Goal: Use online tool/utility: Utilize a website feature to perform a specific function

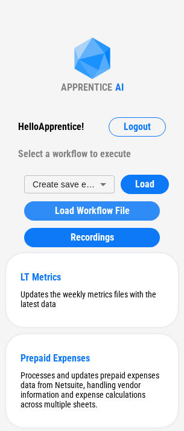
click at [85, 212] on span "Load Workflow File" at bounding box center [92, 211] width 75 height 10
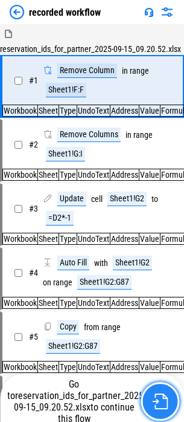
click at [156, 397] on img "button" at bounding box center [160, 401] width 16 height 16
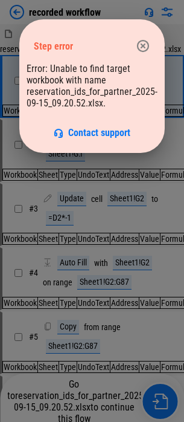
click at [140, 43] on icon "button" at bounding box center [143, 46] width 15 height 15
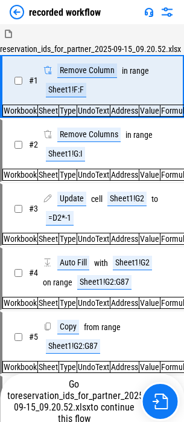
click at [21, 9] on img at bounding box center [17, 12] width 15 height 15
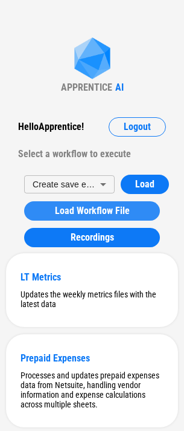
click at [86, 216] on span "Load Workflow File" at bounding box center [92, 211] width 75 height 10
click at [89, 213] on span "Load Workflow File" at bounding box center [92, 211] width 75 height 10
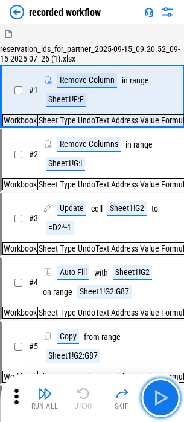
click at [163, 397] on img "button" at bounding box center [160, 397] width 19 height 19
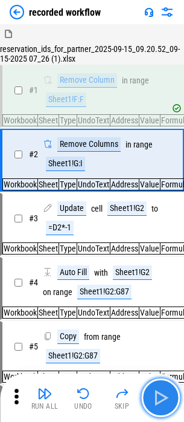
click at [164, 398] on img "button" at bounding box center [160, 397] width 19 height 19
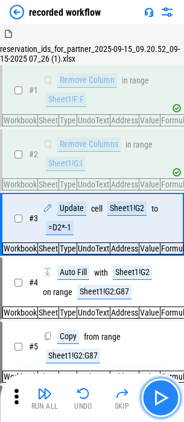
click at [164, 399] on img "button" at bounding box center [160, 397] width 19 height 19
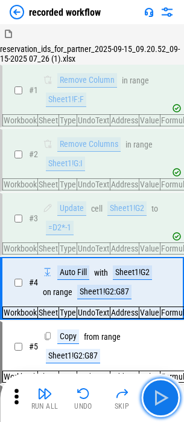
click at [164, 400] on img "button" at bounding box center [160, 397] width 19 height 19
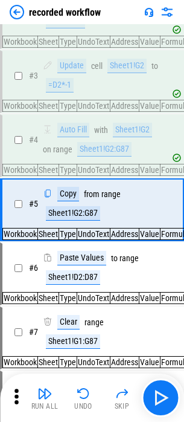
scroll to position [146, 0]
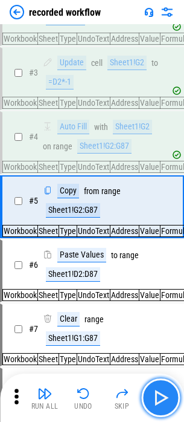
click at [165, 398] on img "button" at bounding box center [160, 397] width 19 height 19
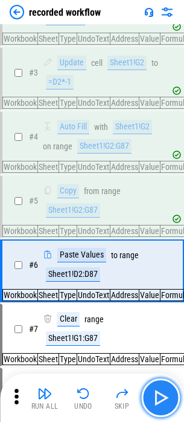
click at [165, 398] on img "button" at bounding box center [160, 397] width 19 height 19
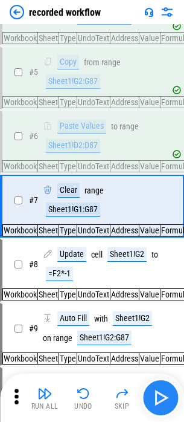
scroll to position [275, 0]
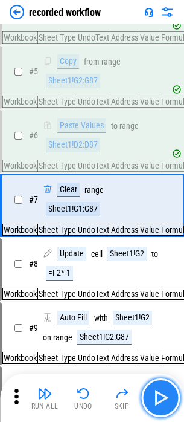
click at [165, 398] on img "button" at bounding box center [160, 397] width 19 height 19
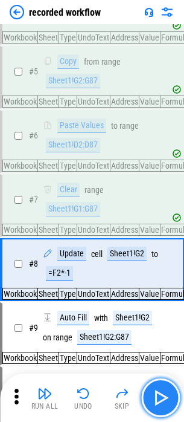
click at [165, 398] on img "button" at bounding box center [160, 397] width 19 height 19
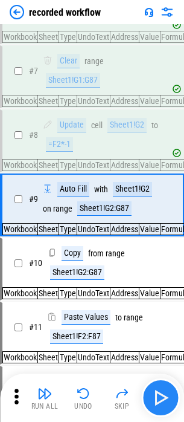
scroll to position [404, 0]
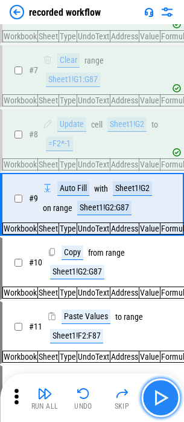
click at [165, 398] on img "button" at bounding box center [160, 397] width 19 height 19
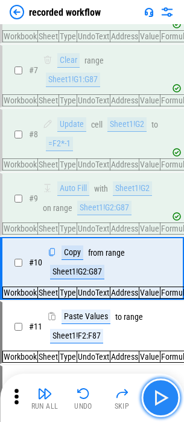
click at [165, 398] on img "button" at bounding box center [160, 397] width 19 height 19
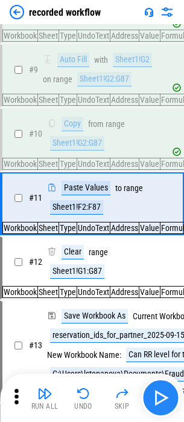
scroll to position [534, 0]
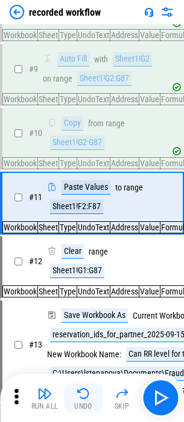
click at [92, 399] on button "Undo" at bounding box center [83, 397] width 39 height 29
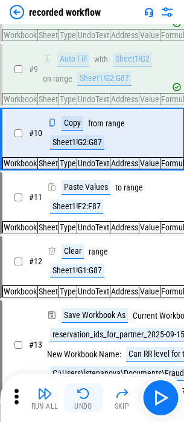
click at [92, 399] on button "Undo" at bounding box center [83, 397] width 39 height 29
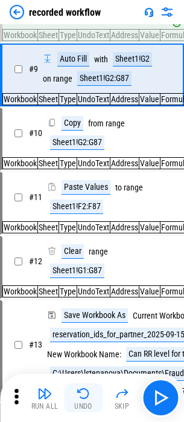
click at [92, 392] on button "Undo" at bounding box center [83, 397] width 39 height 29
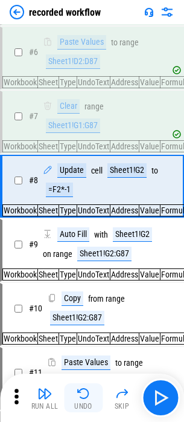
scroll to position [340, 0]
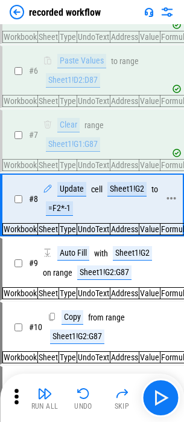
click at [137, 196] on div "Sheet1!G2" at bounding box center [127, 189] width 39 height 15
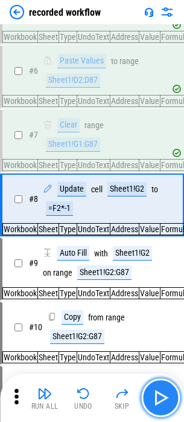
click at [176, 394] on button "button" at bounding box center [160, 397] width 39 height 39
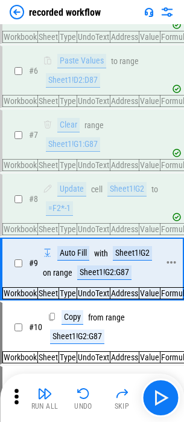
click at [143, 261] on div "Sheet1!G2" at bounding box center [132, 253] width 39 height 15
click at [102, 277] on div "Sheet1!G2:G87" at bounding box center [104, 272] width 54 height 15
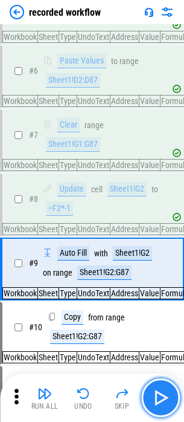
click at [171, 398] on button "button" at bounding box center [160, 397] width 39 height 39
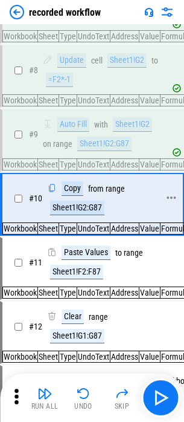
scroll to position [469, 0]
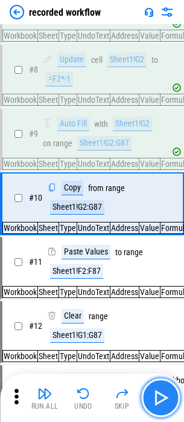
click at [167, 406] on img "button" at bounding box center [160, 397] width 19 height 19
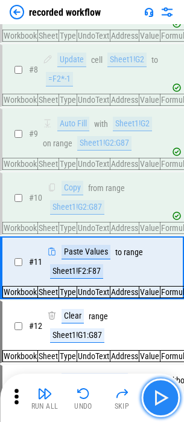
click at [167, 404] on img "button" at bounding box center [160, 397] width 19 height 19
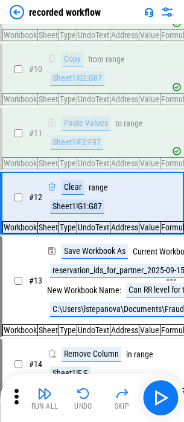
scroll to position [598, 0]
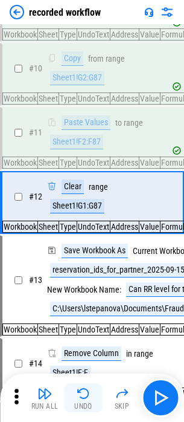
click at [86, 397] on img "button" at bounding box center [83, 393] width 15 height 15
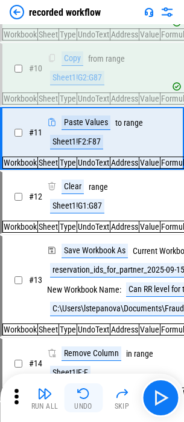
click at [86, 397] on img "button" at bounding box center [83, 393] width 15 height 15
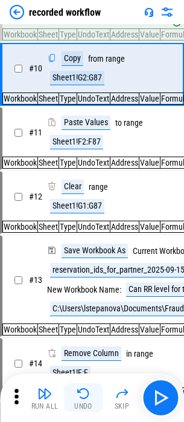
click at [86, 397] on img "button" at bounding box center [83, 393] width 15 height 15
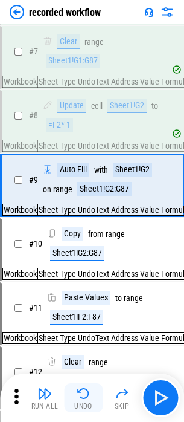
scroll to position [404, 0]
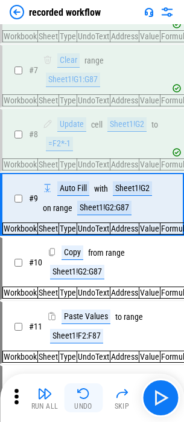
click at [86, 397] on img "button" at bounding box center [83, 393] width 15 height 15
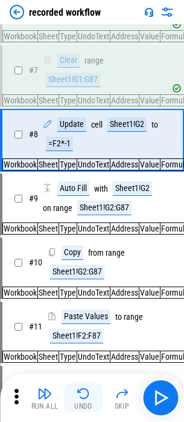
click at [86, 397] on img "button" at bounding box center [83, 393] width 15 height 15
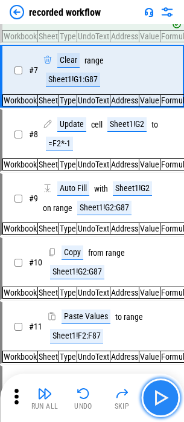
click at [176, 398] on button "button" at bounding box center [160, 397] width 39 height 39
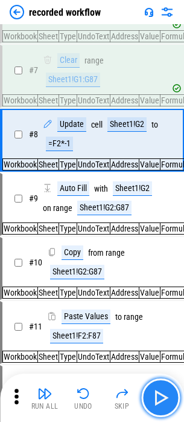
click at [170, 395] on button "button" at bounding box center [160, 397] width 39 height 39
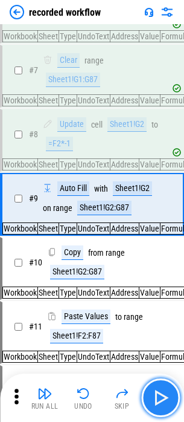
click at [175, 399] on button "button" at bounding box center [160, 397] width 39 height 39
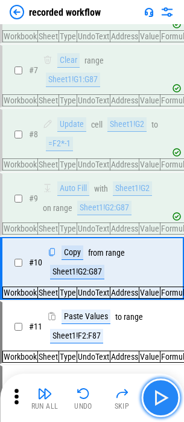
click at [163, 380] on button "button" at bounding box center [160, 397] width 39 height 39
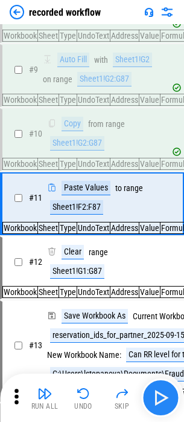
scroll to position [534, 0]
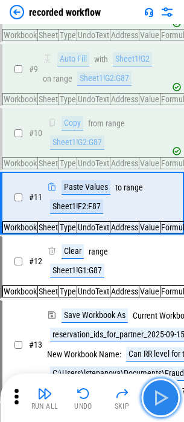
click at [168, 387] on button "button" at bounding box center [160, 397] width 39 height 39
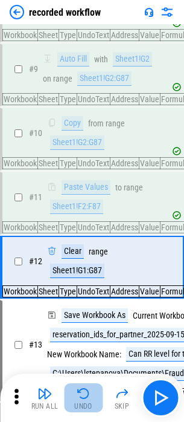
click at [94, 384] on button "Undo" at bounding box center [83, 397] width 39 height 29
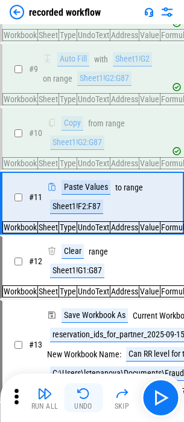
click at [94, 384] on button "Undo" at bounding box center [83, 397] width 39 height 29
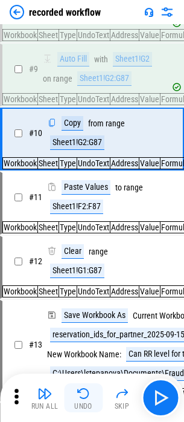
click at [94, 384] on button "Undo" at bounding box center [83, 397] width 39 height 29
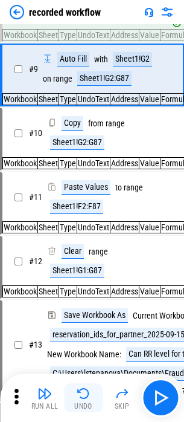
click at [92, 386] on button "Undo" at bounding box center [83, 397] width 39 height 29
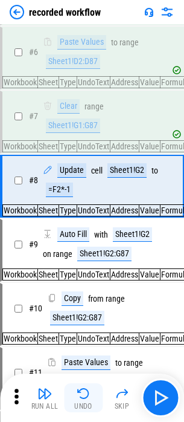
scroll to position [340, 0]
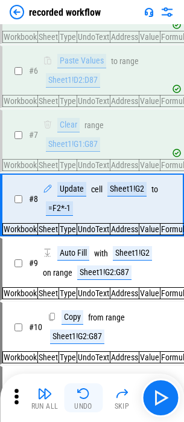
click at [92, 386] on button "Undo" at bounding box center [83, 397] width 39 height 29
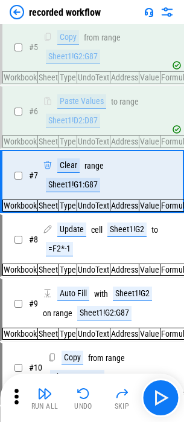
scroll to position [219, 0]
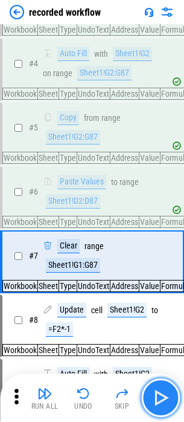
click at [159, 386] on button "button" at bounding box center [160, 397] width 39 height 39
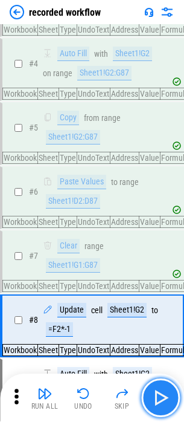
click at [161, 385] on button "button" at bounding box center [160, 397] width 39 height 39
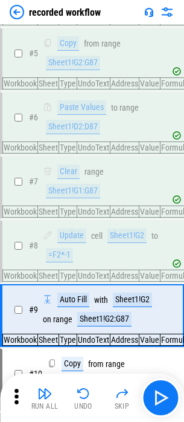
scroll to position [283, 0]
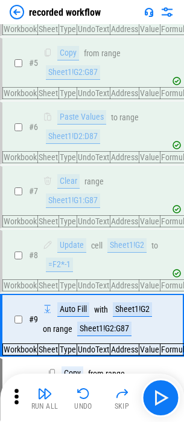
drag, startPoint x: 115, startPoint y: 363, endPoint x: 17, endPoint y: 230, distance: 164.7
click at [17, 227] on td "Workbook" at bounding box center [20, 221] width 35 height 11
click at [82, 389] on img "button" at bounding box center [83, 393] width 15 height 15
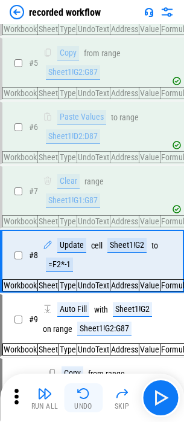
click at [82, 389] on img "button" at bounding box center [83, 393] width 15 height 15
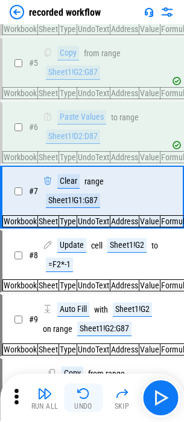
click at [85, 391] on img "button" at bounding box center [83, 393] width 15 height 15
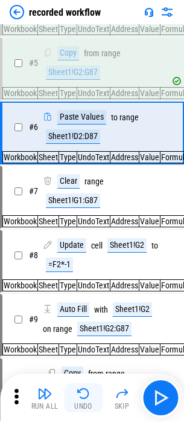
click at [85, 391] on img "button" at bounding box center [83, 393] width 15 height 15
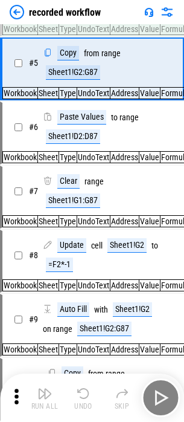
click at [85, 391] on div "Run All Undo Skip" at bounding box center [93, 397] width 172 height 39
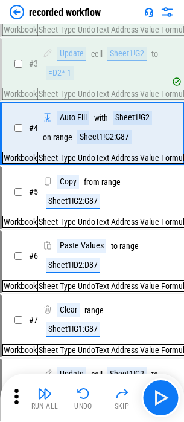
click at [84, 390] on img "button" at bounding box center [83, 393] width 15 height 15
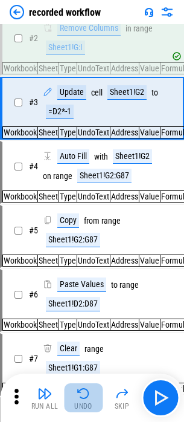
click at [84, 390] on img "button" at bounding box center [83, 393] width 15 height 15
click at [84, 390] on div "Run All Undo Skip" at bounding box center [93, 397] width 172 height 39
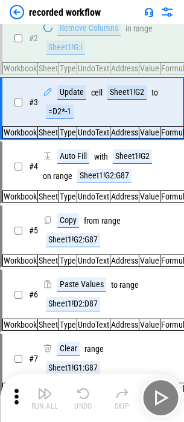
click at [80, 395] on div "Run All Undo Skip" at bounding box center [93, 397] width 172 height 39
click at [81, 396] on div "Run All Undo Skip" at bounding box center [93, 397] width 172 height 39
click at [82, 397] on div "Run All Undo Skip" at bounding box center [93, 397] width 172 height 39
click at [82, 397] on img "button" at bounding box center [83, 393] width 15 height 15
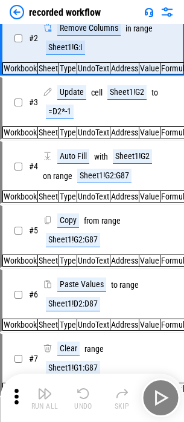
click at [82, 397] on div "Run All Undo Skip" at bounding box center [93, 397] width 172 height 39
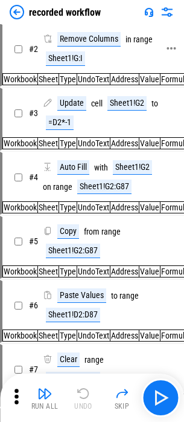
scroll to position [0, 0]
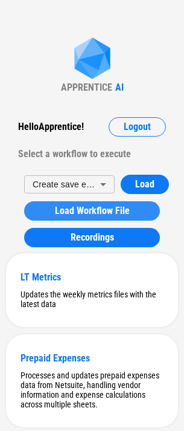
click at [88, 211] on span "Load Workflow File" at bounding box center [92, 211] width 75 height 10
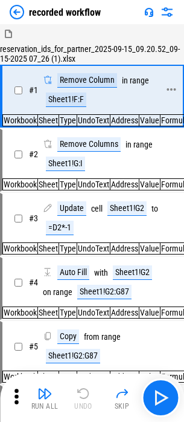
click at [95, 84] on div "Remove Column" at bounding box center [87, 80] width 60 height 15
click at [70, 103] on div "Sheet1!F:F" at bounding box center [66, 99] width 40 height 15
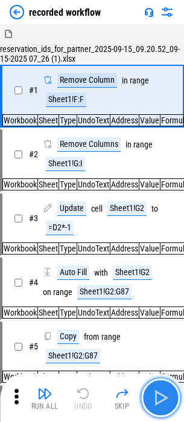
click at [160, 398] on img "button" at bounding box center [160, 397] width 19 height 19
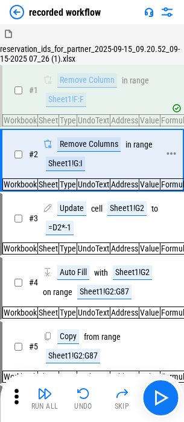
click at [55, 166] on div "Sheet1!G:I" at bounding box center [65, 164] width 39 height 15
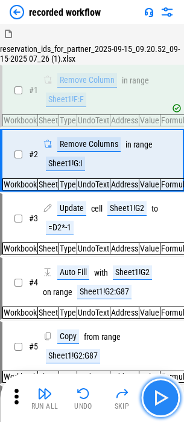
click at [163, 399] on img "button" at bounding box center [160, 397] width 19 height 19
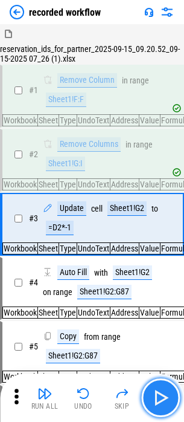
click at [166, 396] on img "button" at bounding box center [160, 397] width 19 height 19
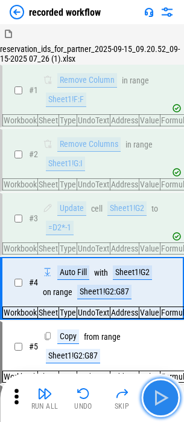
click at [164, 397] on img "button" at bounding box center [160, 397] width 19 height 19
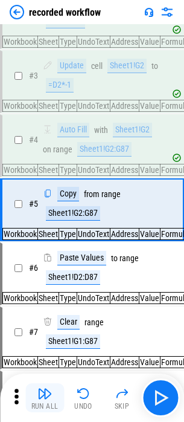
scroll to position [146, 0]
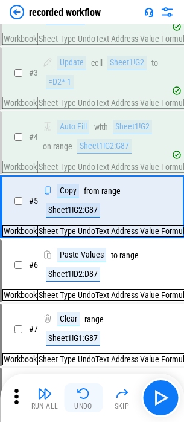
click at [83, 396] on img "button" at bounding box center [83, 393] width 15 height 15
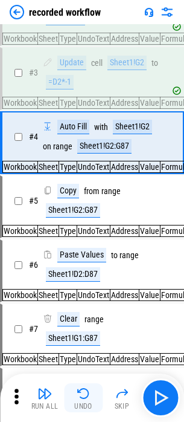
click at [83, 396] on img "button" at bounding box center [83, 393] width 15 height 15
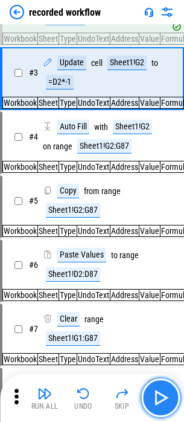
click at [170, 400] on img "button" at bounding box center [160, 397] width 19 height 19
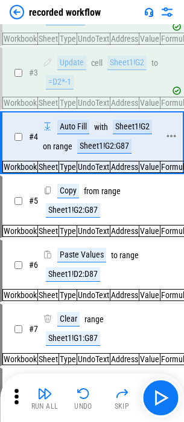
click at [109, 154] on div "Sheet1!G2:G87" at bounding box center [104, 146] width 54 height 15
click at [129, 131] on div "Sheet1!G2" at bounding box center [132, 127] width 39 height 15
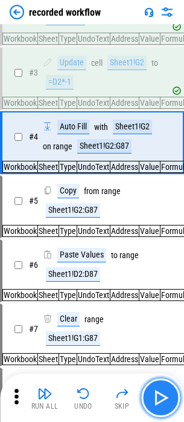
click at [162, 389] on img "button" at bounding box center [160, 397] width 19 height 19
